Goal: Task Accomplishment & Management: Complete application form

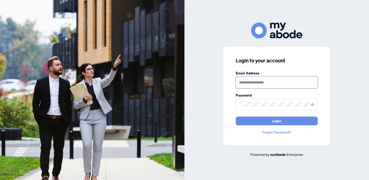
click at [261, 85] on input "text" at bounding box center [277, 82] width 82 height 12
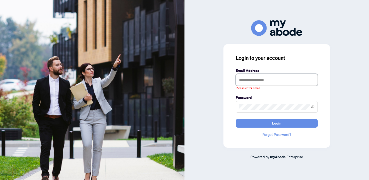
type input "**********"
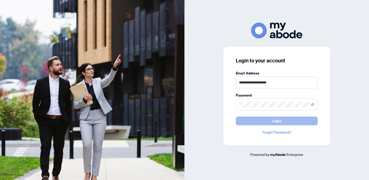
click at [279, 123] on span "Login" at bounding box center [276, 121] width 9 height 8
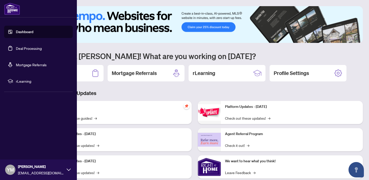
click at [22, 48] on link "Deal Processing" at bounding box center [29, 48] width 26 height 5
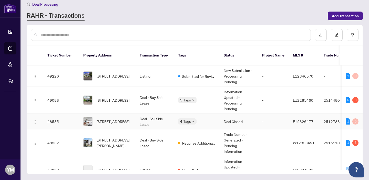
scroll to position [145, 0]
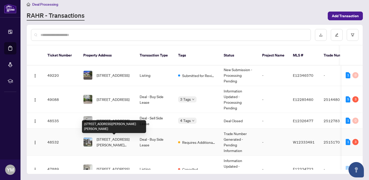
click at [122, 141] on span "115-640 Sauve St, Milton, Ontario L9T 9A7, Canada" at bounding box center [114, 141] width 35 height 11
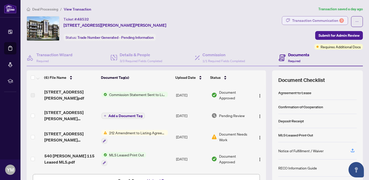
click at [321, 21] on div "Transaction Communication 3" at bounding box center [318, 20] width 52 height 8
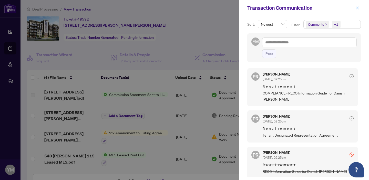
click at [357, 7] on icon "close" at bounding box center [358, 8] width 4 height 4
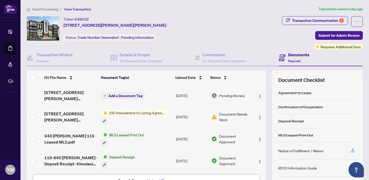
scroll to position [43, 0]
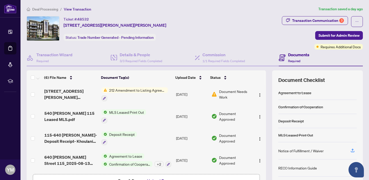
click at [243, 21] on div "Ticket #: 48532 115-640 Sauve St, Milton, Ontario L9T 9A7, Canada Status: Trade…" at bounding box center [153, 28] width 253 height 25
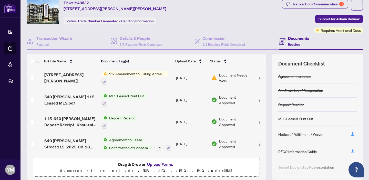
scroll to position [35, 0]
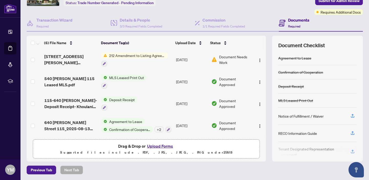
click at [161, 146] on button "Upload Forms" at bounding box center [160, 145] width 29 height 7
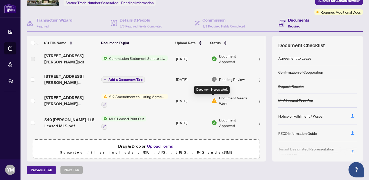
scroll to position [0, 0]
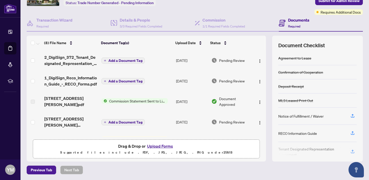
click at [131, 81] on span "Add a Document Tag" at bounding box center [125, 81] width 34 height 4
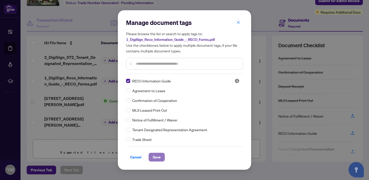
click at [153, 157] on span "Save" at bounding box center [157, 157] width 8 height 8
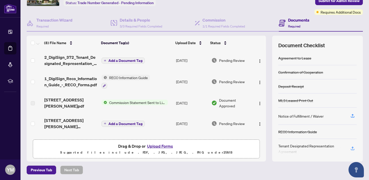
click at [122, 59] on span "Add a Document Tag" at bounding box center [125, 61] width 34 height 4
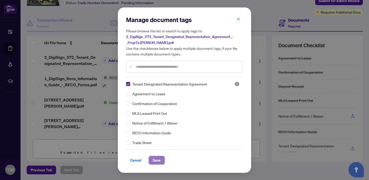
click at [157, 159] on span "Save" at bounding box center [157, 160] width 8 height 8
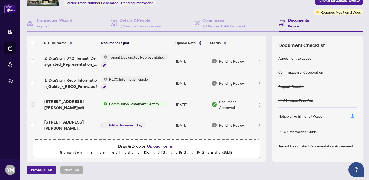
click at [264, 103] on td at bounding box center [259, 104] width 13 height 21
click at [266, 40] on th at bounding box center [265, 43] width 2 height 14
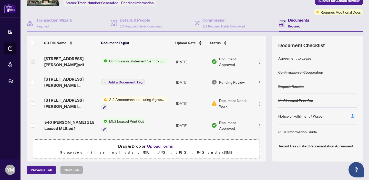
scroll to position [39, 0]
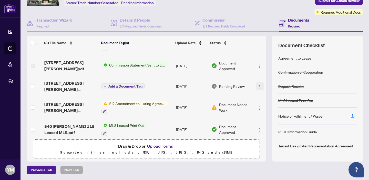
click at [259, 85] on img "button" at bounding box center [260, 87] width 4 height 4
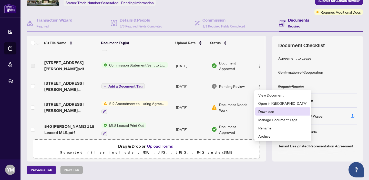
click at [264, 112] on span "Download" at bounding box center [282, 111] width 49 height 6
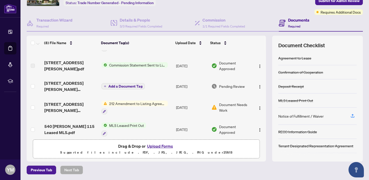
click at [160, 145] on button "Upload Forms" at bounding box center [160, 145] width 29 height 7
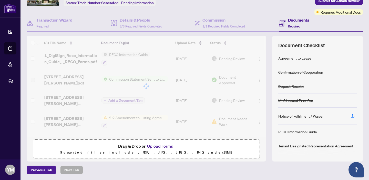
scroll to position [0, 0]
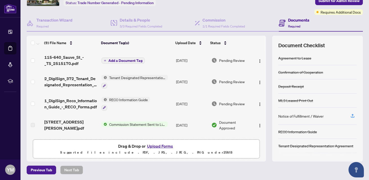
click at [126, 62] on span "Add a Document Tag" at bounding box center [125, 61] width 34 height 4
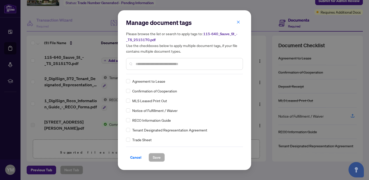
click at [163, 65] on input "text" at bounding box center [187, 64] width 103 height 6
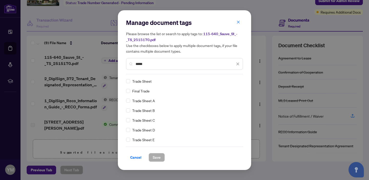
type input "*****"
click at [158, 156] on button "Save" at bounding box center [157, 157] width 16 height 9
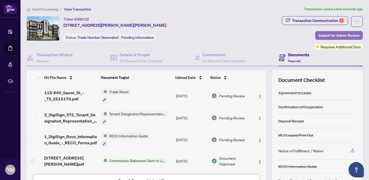
click at [345, 35] on span "Submit for Admin Review" at bounding box center [339, 35] width 41 height 8
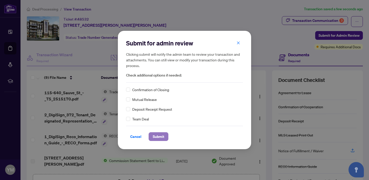
click at [155, 137] on span "Submit" at bounding box center [159, 136] width 12 height 8
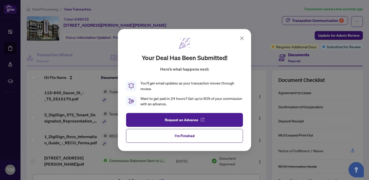
click at [242, 38] on icon at bounding box center [241, 38] width 3 height 3
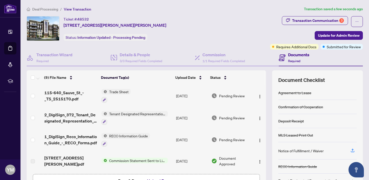
click at [205, 32] on div "Ticket #: 48532 115-640 Sauve St, Milton, Ontario L9T 9A7, Canada Status: Infor…" at bounding box center [147, 28] width 241 height 25
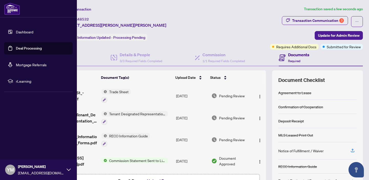
click at [24, 48] on link "Deal Processing" at bounding box center [29, 48] width 26 height 5
